Goal: Information Seeking & Learning: Learn about a topic

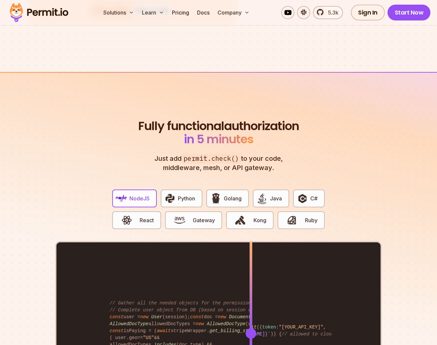
scroll to position [1175, 0]
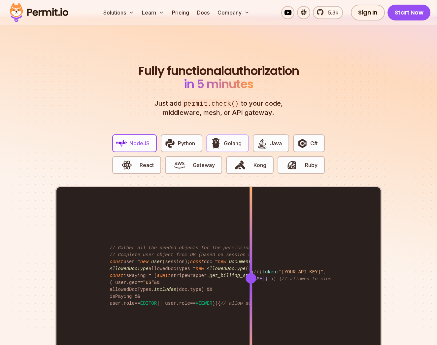
click at [227, 139] on span "Golang" at bounding box center [233, 143] width 18 height 8
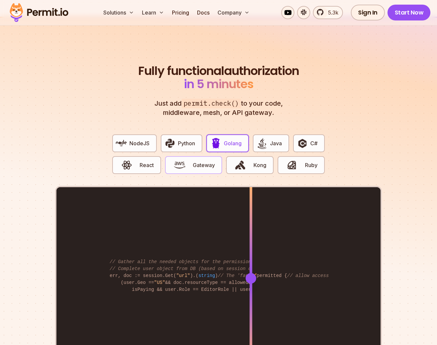
click at [204, 161] on span "Gateway" at bounding box center [204, 165] width 22 height 8
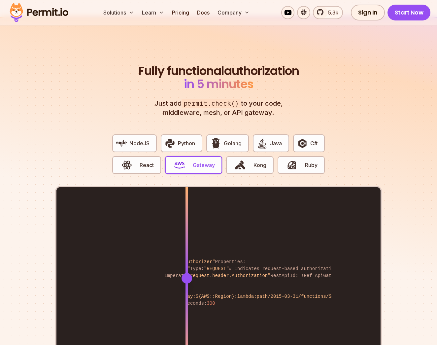
drag, startPoint x: 251, startPoint y: 272, endPoint x: 187, endPoint y: 236, distance: 73.6
click at [187, 236] on div at bounding box center [186, 278] width 3 height 182
click at [142, 161] on span "React" at bounding box center [147, 165] width 14 height 8
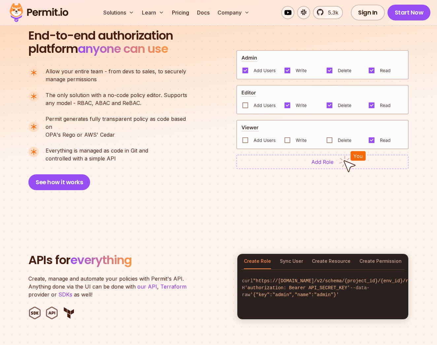
scroll to position [435, 0]
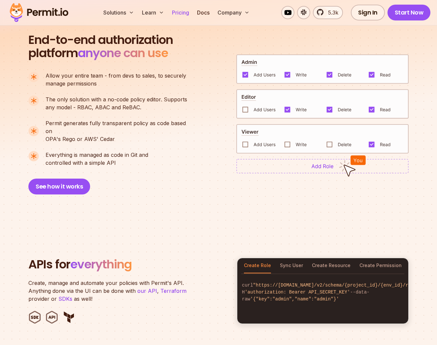
click at [179, 12] on link "Pricing" at bounding box center [180, 12] width 22 height 13
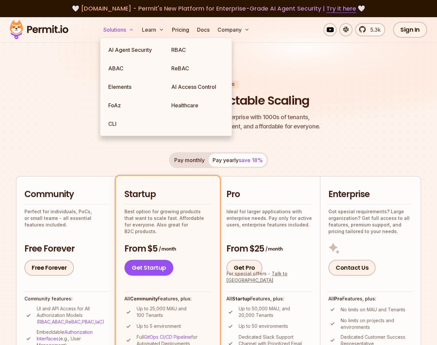
click at [113, 30] on button "Solutions" at bounding box center [119, 29] width 36 height 13
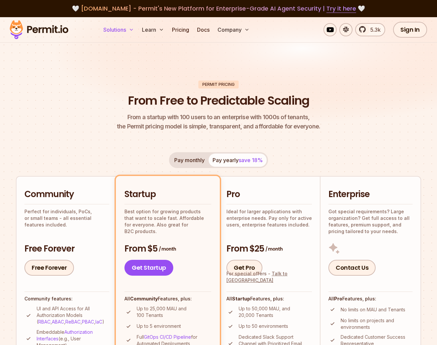
click at [113, 30] on button "Solutions" at bounding box center [119, 29] width 36 height 13
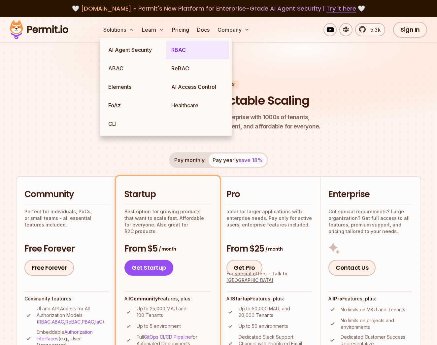
click at [184, 49] on link "RBAC" at bounding box center [197, 50] width 63 height 18
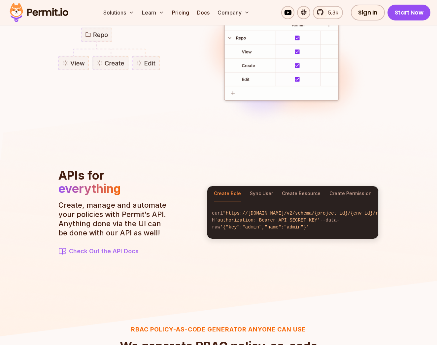
scroll to position [637, 0]
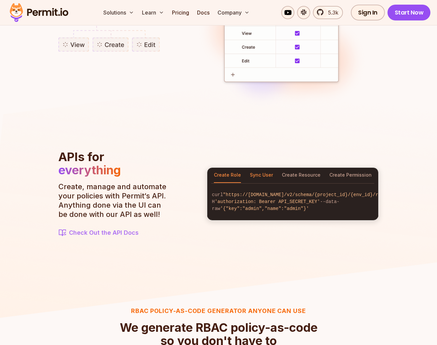
click at [257, 174] on button "Sync User" at bounding box center [261, 175] width 23 height 15
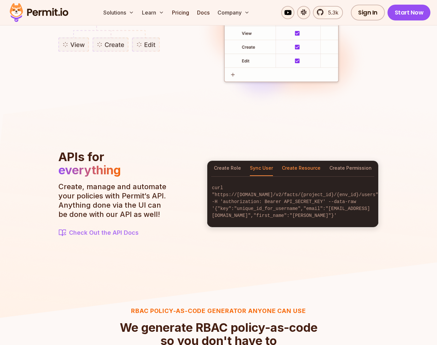
click at [290, 172] on button "Create Resource" at bounding box center [301, 168] width 39 height 15
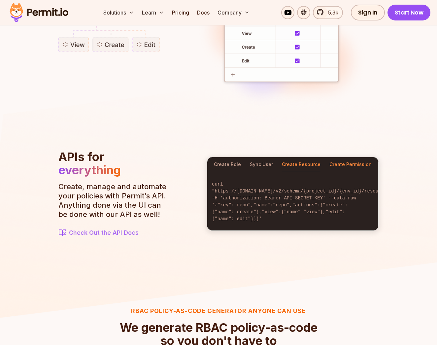
click at [349, 170] on button "Create Permission" at bounding box center [350, 164] width 42 height 15
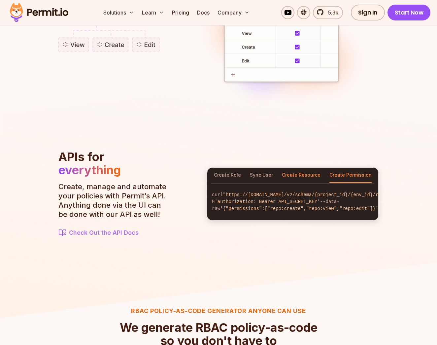
click at [289, 170] on button "Create Resource" at bounding box center [301, 175] width 39 height 15
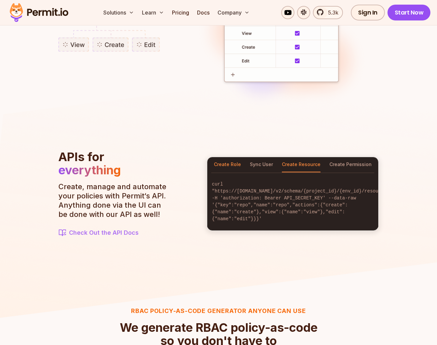
click at [225, 171] on button "Create Role" at bounding box center [227, 164] width 27 height 15
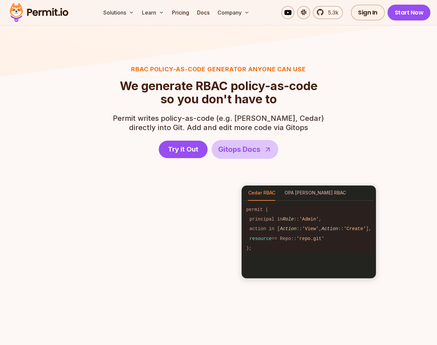
scroll to position [891, 0]
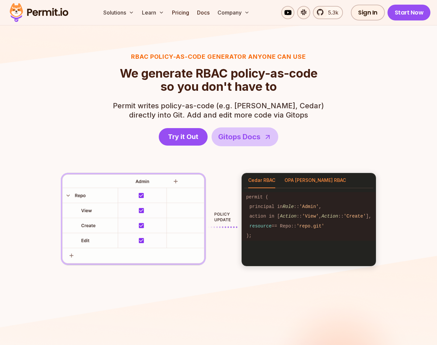
click at [292, 183] on button "OPA [PERSON_NAME] RBAC" at bounding box center [314, 180] width 61 height 15
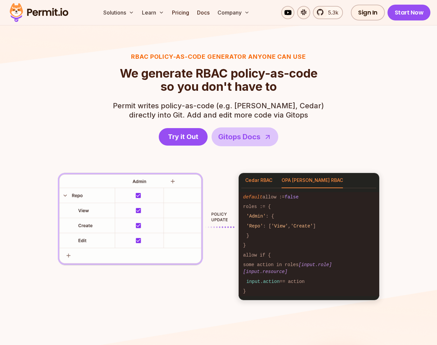
click at [261, 182] on button "Cedar RBAC" at bounding box center [258, 180] width 27 height 15
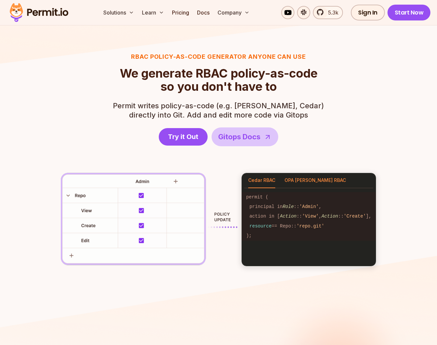
click at [291, 182] on button "OPA [PERSON_NAME] RBAC" at bounding box center [314, 180] width 61 height 15
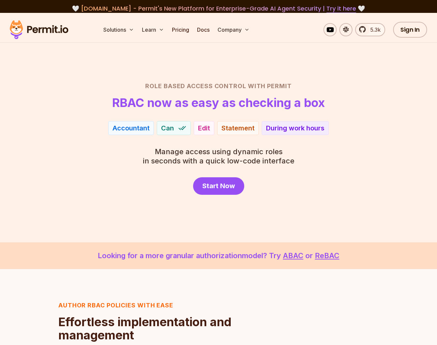
scroll to position [0, 0]
click at [371, 26] on span "5.3k" at bounding box center [373, 30] width 14 height 8
